Goal: Task Accomplishment & Management: Manage account settings

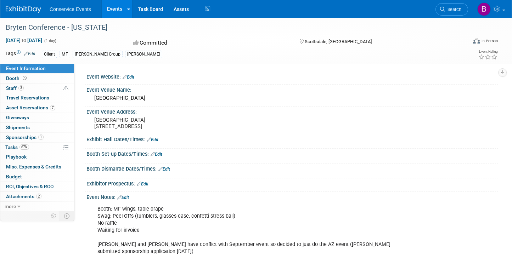
drag, startPoint x: 326, startPoint y: 78, endPoint x: 315, endPoint y: 71, distance: 13.1
click at [326, 78] on div "Event Website: Edit" at bounding box center [291, 76] width 411 height 9
click at [54, 22] on div "Bryten Conference - [US_STATE]" at bounding box center [229, 27] width 453 height 13
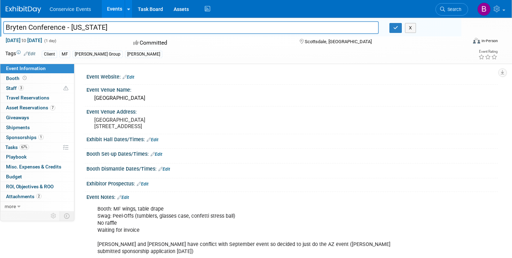
drag, startPoint x: 59, startPoint y: 27, endPoint x: 33, endPoint y: 26, distance: 25.9
click at [33, 26] on input "Bryten Conference - [US_STATE]" at bounding box center [191, 27] width 376 height 12
click at [51, 28] on input "Bryten Conference - [US_STATE]" at bounding box center [191, 27] width 376 height 12
click at [49, 28] on input "Bryten Conference - [US_STATE]" at bounding box center [191, 27] width 376 height 12
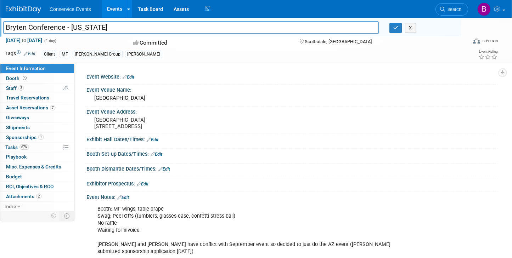
click at [9, 27] on input "Bryten Conference - [US_STATE]" at bounding box center [191, 27] width 376 height 12
type input "Bryten Conference - [US_STATE]"
click at [39, 90] on link "3 Staff 3" at bounding box center [37, 89] width 74 height 10
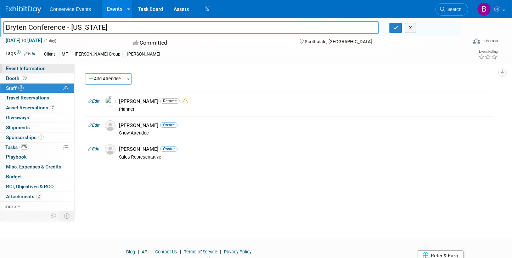
click at [24, 69] on span "Event Information" at bounding box center [26, 69] width 40 height 6
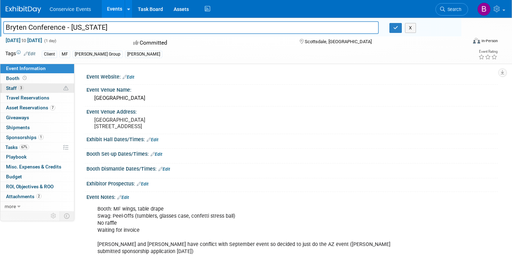
click at [30, 90] on link "3 Staff 3" at bounding box center [37, 89] width 74 height 10
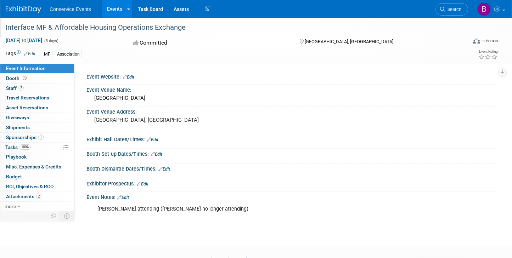
click at [56, 27] on div "Interface MF & Affordable Housing Operations Exchange" at bounding box center [229, 27] width 453 height 13
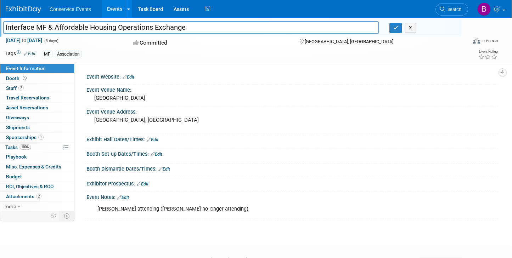
click at [56, 27] on input "Interface MF & Affordable Housing Operations Exchange" at bounding box center [191, 27] width 376 height 12
click at [40, 90] on link "2 Staff 2" at bounding box center [37, 89] width 74 height 10
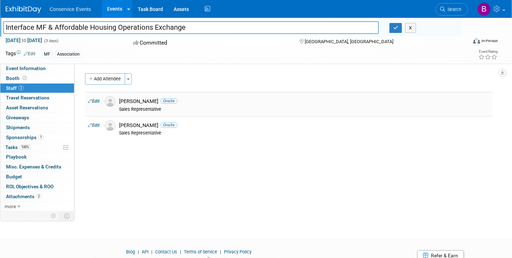
click at [142, 103] on div "Jerry Davis Onsite" at bounding box center [304, 101] width 371 height 7
click at [35, 66] on span "Event Information" at bounding box center [26, 69] width 40 height 6
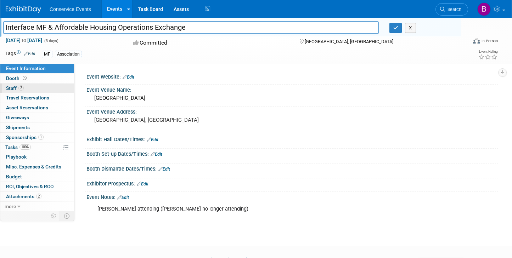
click at [37, 88] on link "2 Staff 2" at bounding box center [37, 89] width 74 height 10
